Goal: Task Accomplishment & Management: Manage account settings

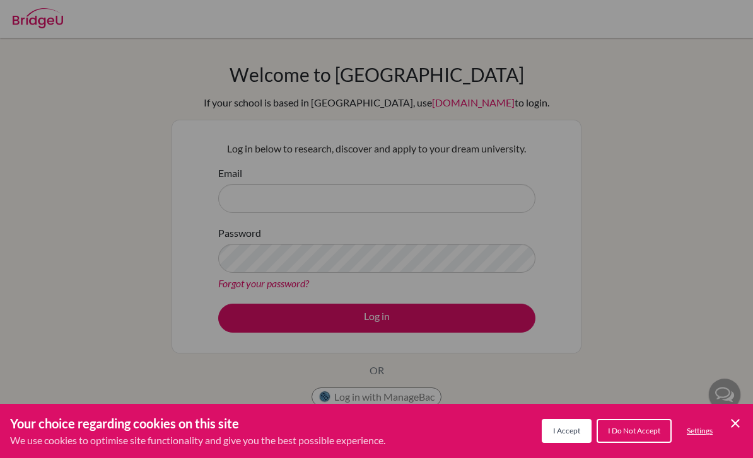
click at [557, 432] on span "I Accept" at bounding box center [566, 430] width 27 height 9
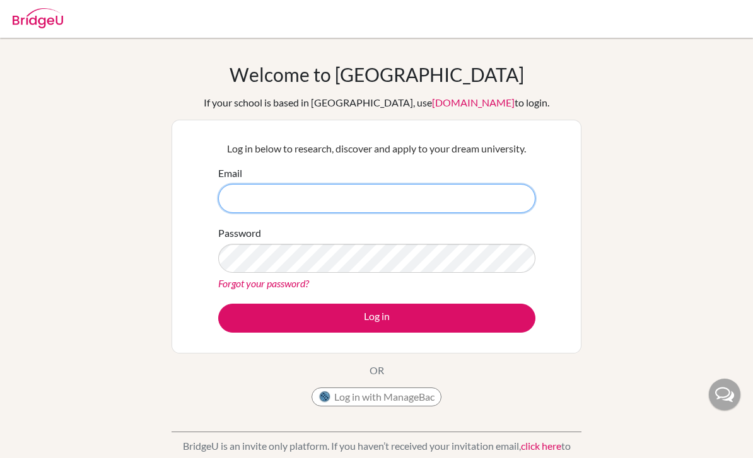
click at [444, 193] on input "Email" at bounding box center [376, 198] width 317 height 29
type input "[EMAIL_ADDRESS][DOMAIN_NAME]"
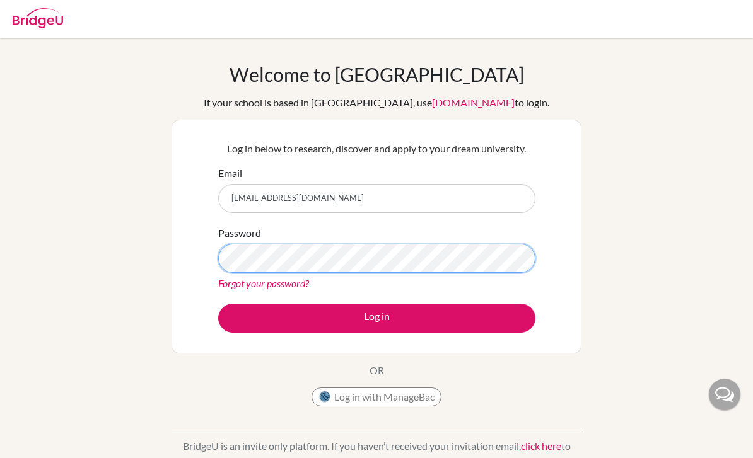
click at [376, 318] on button "Log in" at bounding box center [376, 318] width 317 height 29
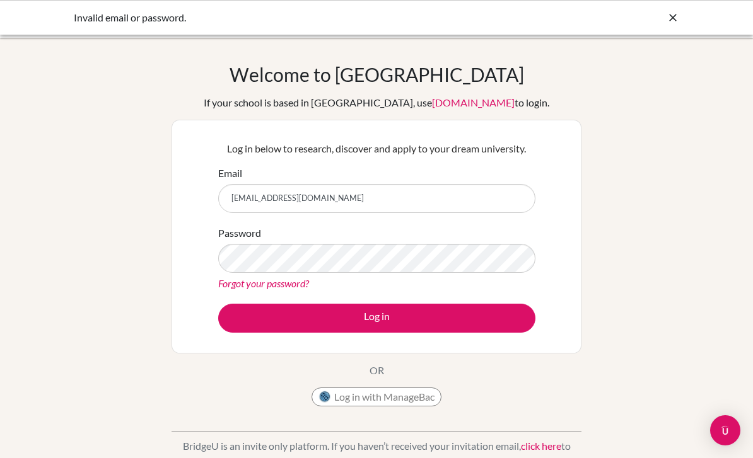
click at [376, 318] on button "Log in" at bounding box center [376, 318] width 317 height 29
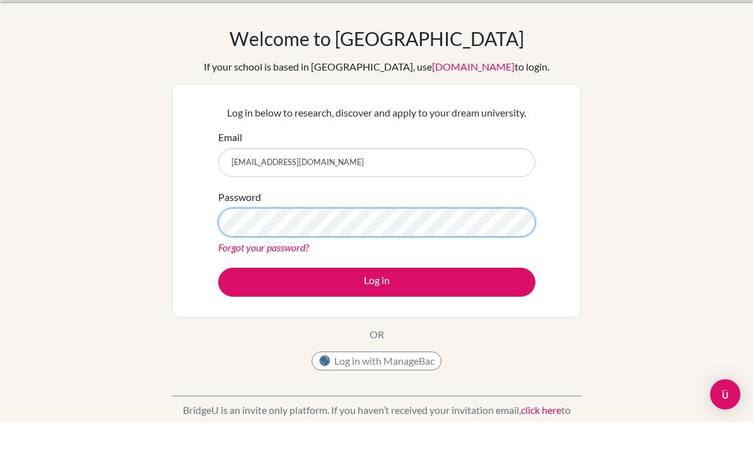
scroll to position [36, 0]
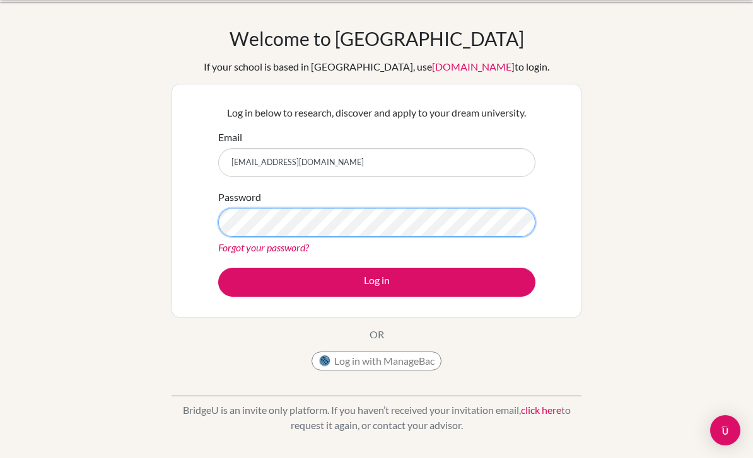
click at [376, 282] on button "Log in" at bounding box center [376, 282] width 317 height 29
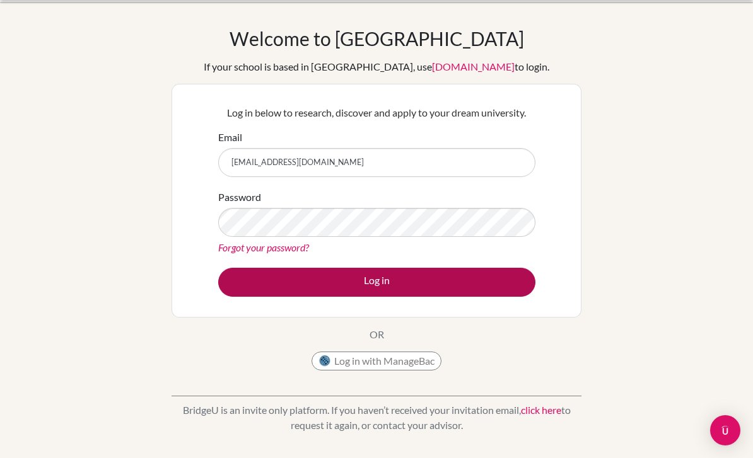
click at [388, 268] on button "Log in" at bounding box center [376, 282] width 317 height 29
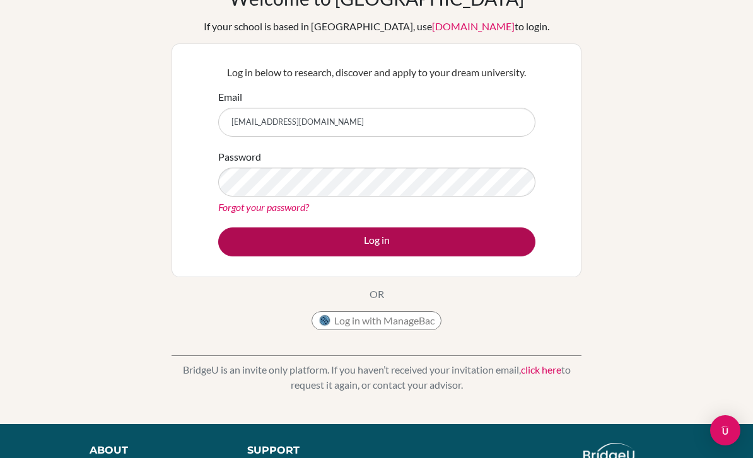
click at [377, 241] on button "Log in" at bounding box center [376, 242] width 317 height 29
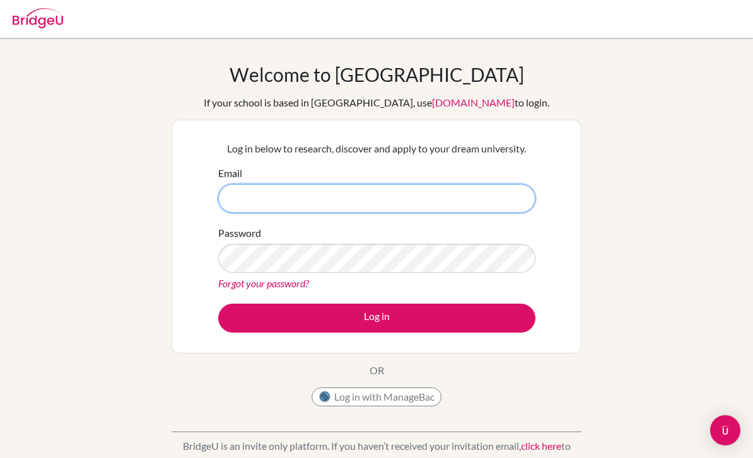
type input "[EMAIL_ADDRESS][DOMAIN_NAME]"
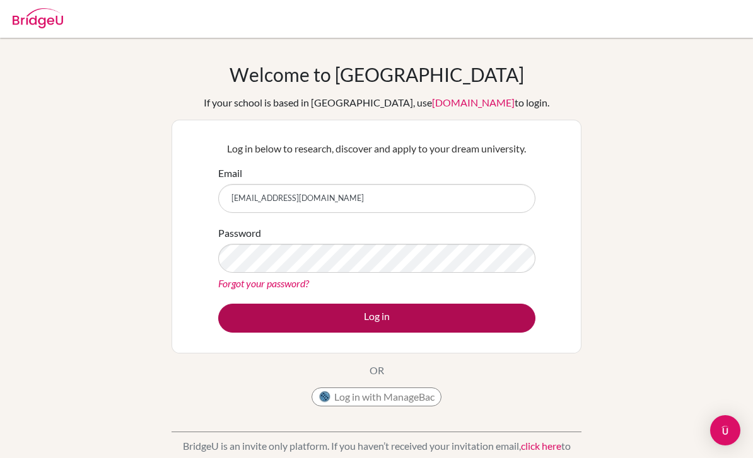
click at [407, 322] on button "Log in" at bounding box center [376, 318] width 317 height 29
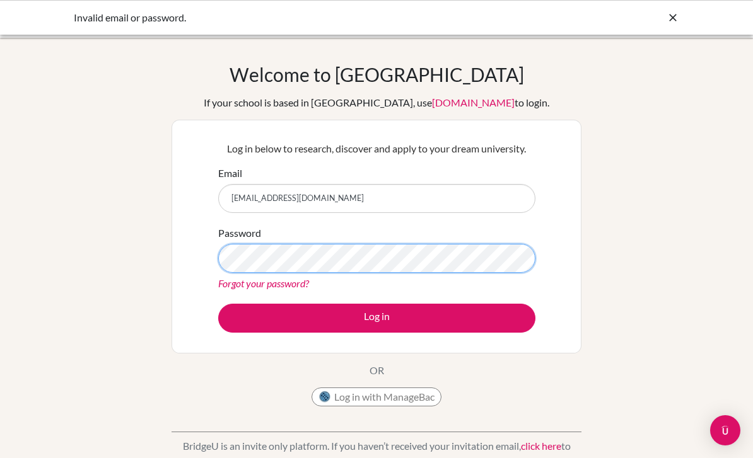
click at [376, 318] on button "Log in" at bounding box center [376, 318] width 317 height 29
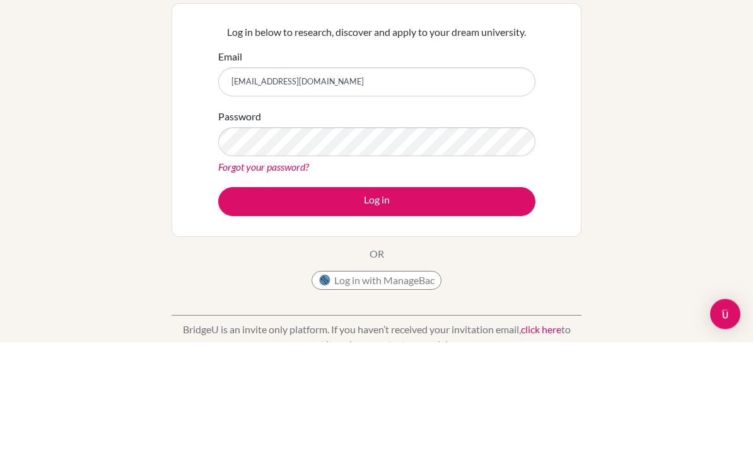
click at [281, 277] on link "Forgot your password?" at bounding box center [263, 283] width 91 height 12
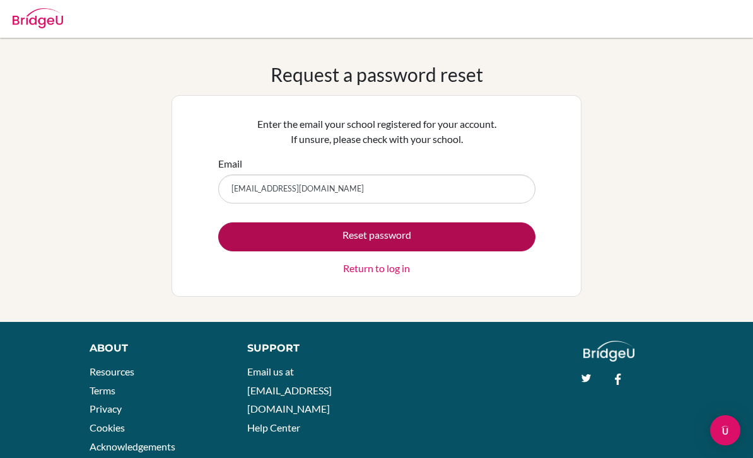
type input "2026p.sonigara@scis.sc.tz"
click at [278, 233] on button "Reset password" at bounding box center [376, 237] width 317 height 29
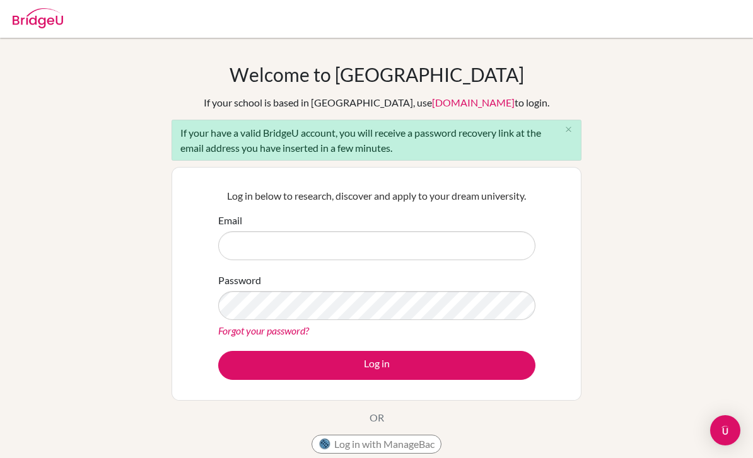
scroll to position [112, 0]
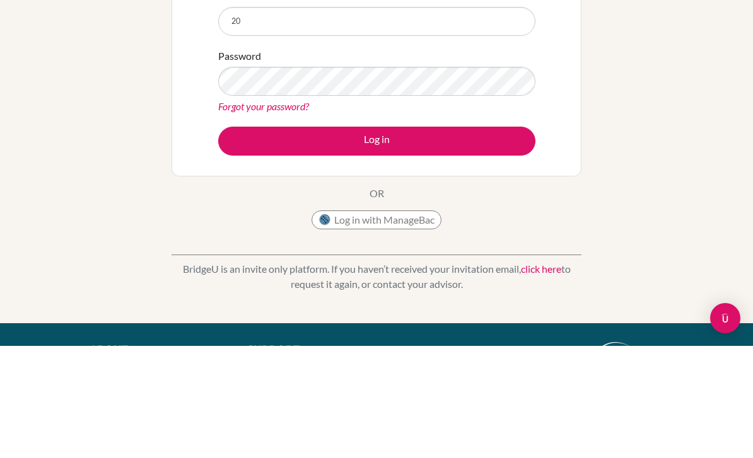
type input "2"
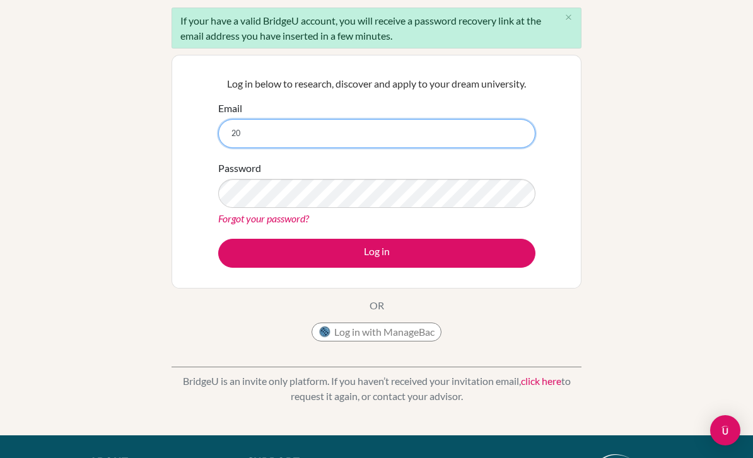
type input "2"
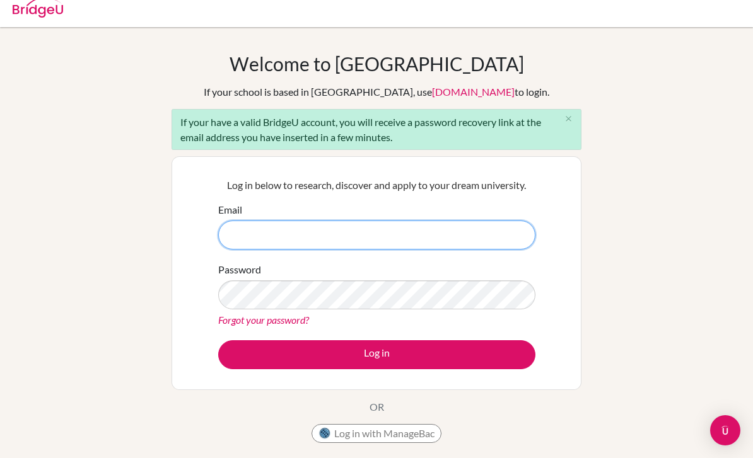
scroll to position [2, 0]
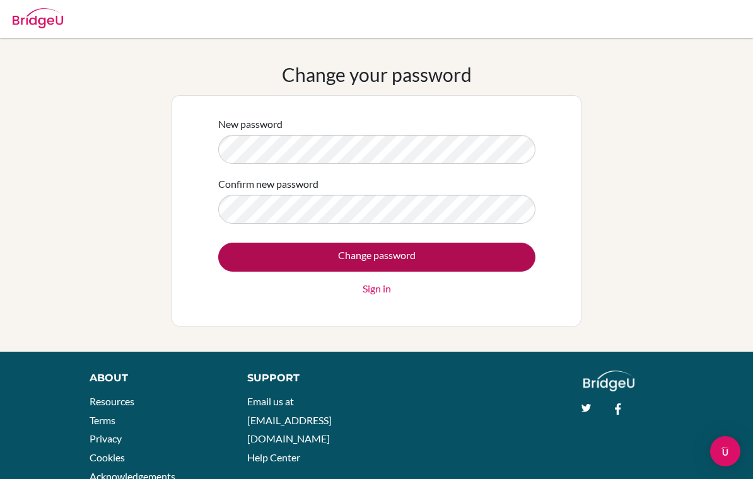
click at [444, 252] on input "Change password" at bounding box center [376, 257] width 317 height 29
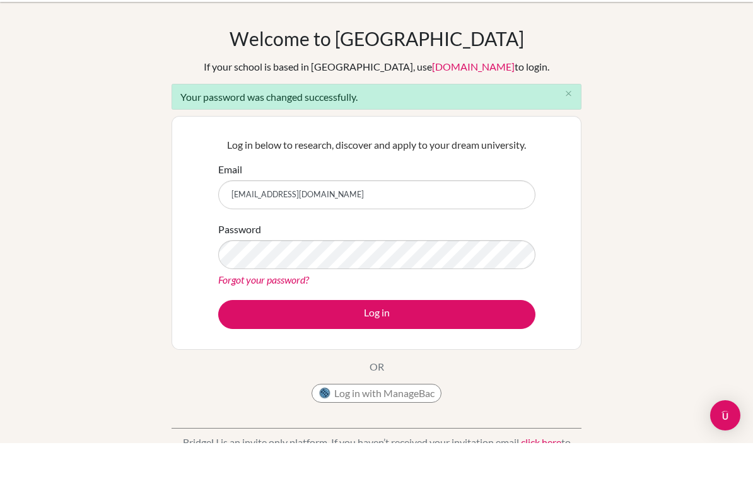
type input "[EMAIL_ADDRESS][DOMAIN_NAME]"
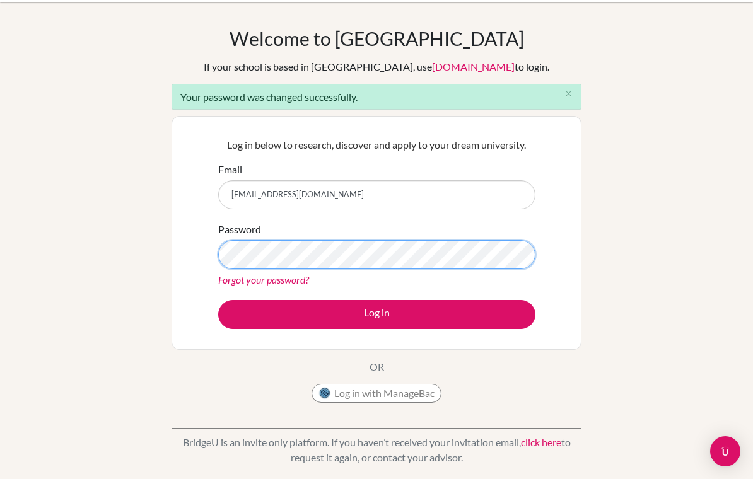
click at [376, 314] on button "Log in" at bounding box center [376, 314] width 317 height 29
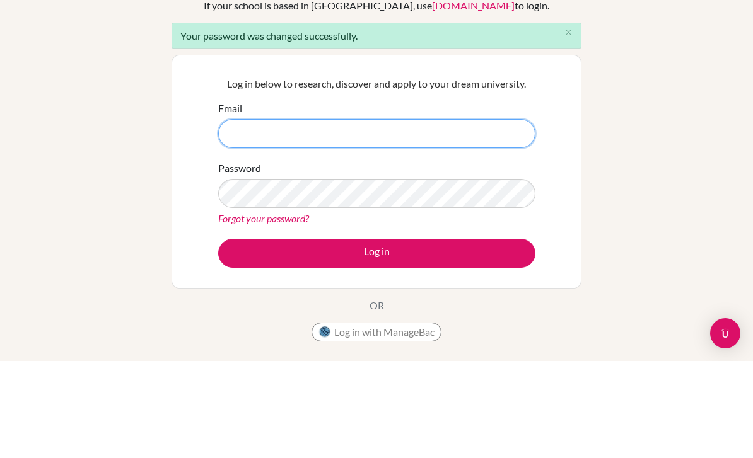
scroll to position [97, 0]
